Goal: Find specific page/section: Find specific page/section

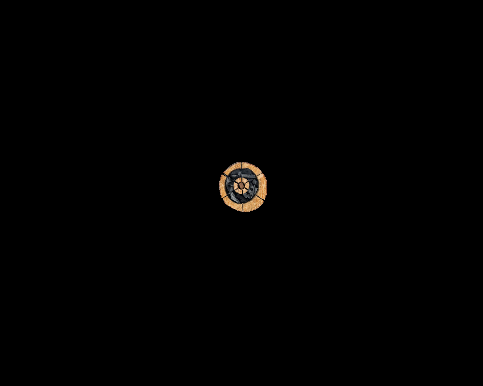
scroll to position [1435, 0]
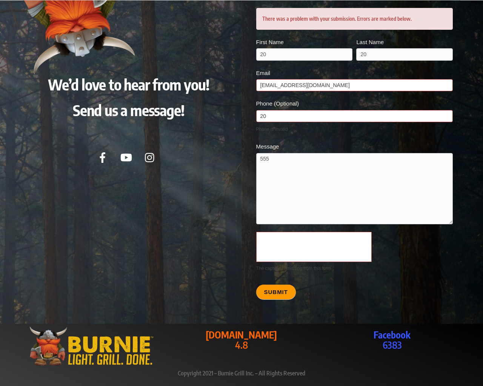
scroll to position [1435, 0]
type textarea "20"
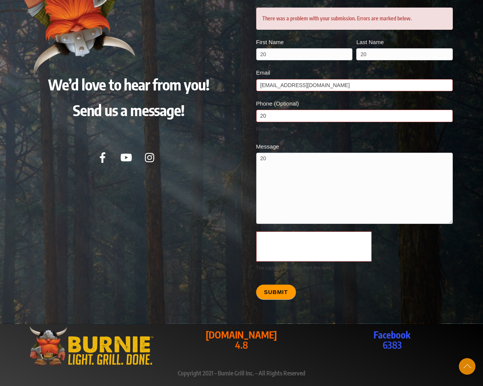
scroll to position [1401, 0]
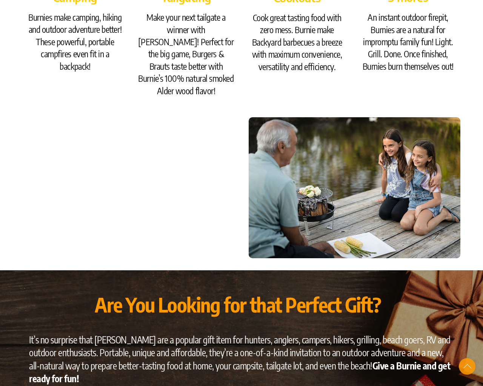
scroll to position [1631, 0]
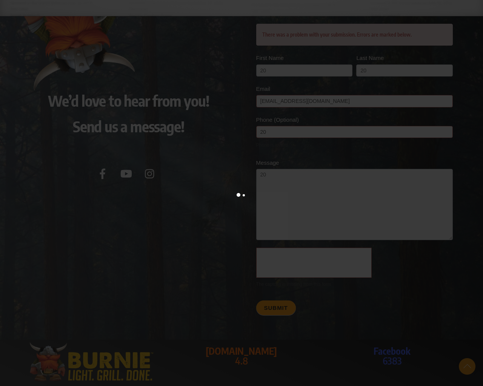
scroll to position [1648, 0]
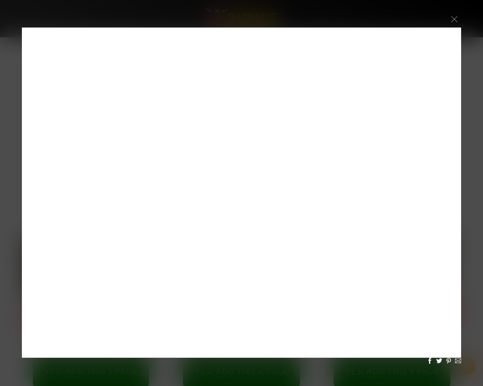
scroll to position [1648, 0]
